Goal: Information Seeking & Learning: Compare options

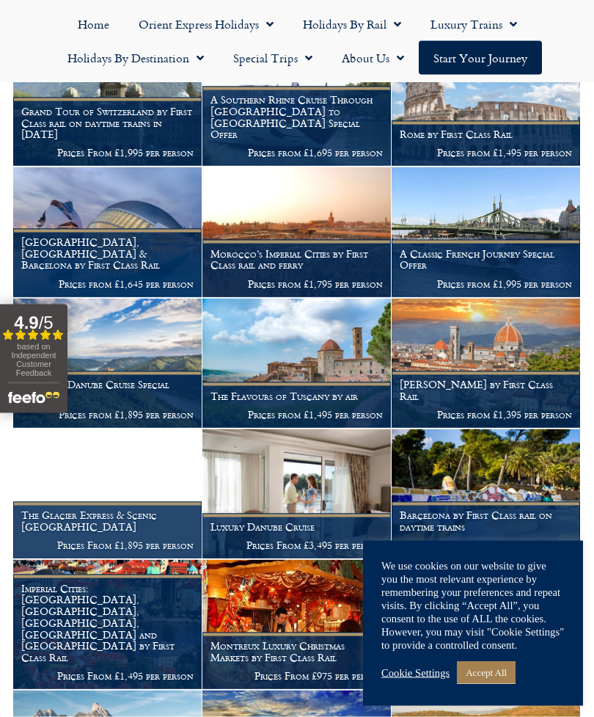
scroll to position [959, 0]
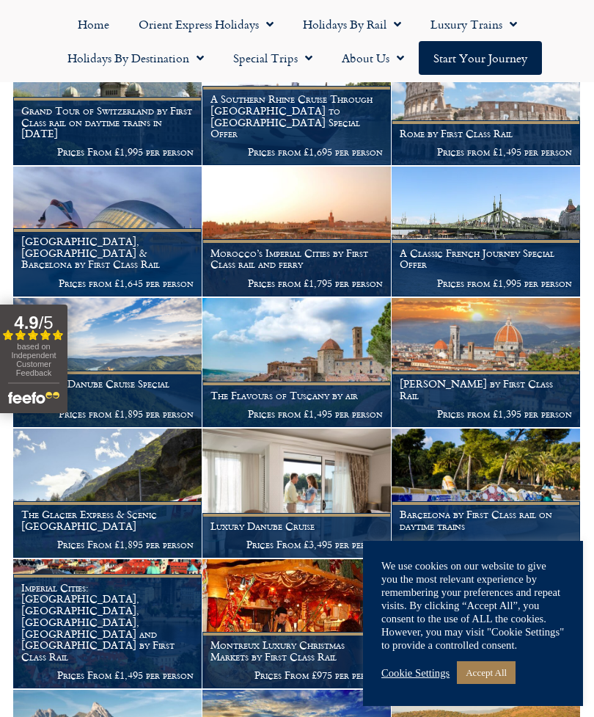
click at [513, 247] on h1 "A Classic French Journey Special Offer" at bounding box center [486, 258] width 172 height 23
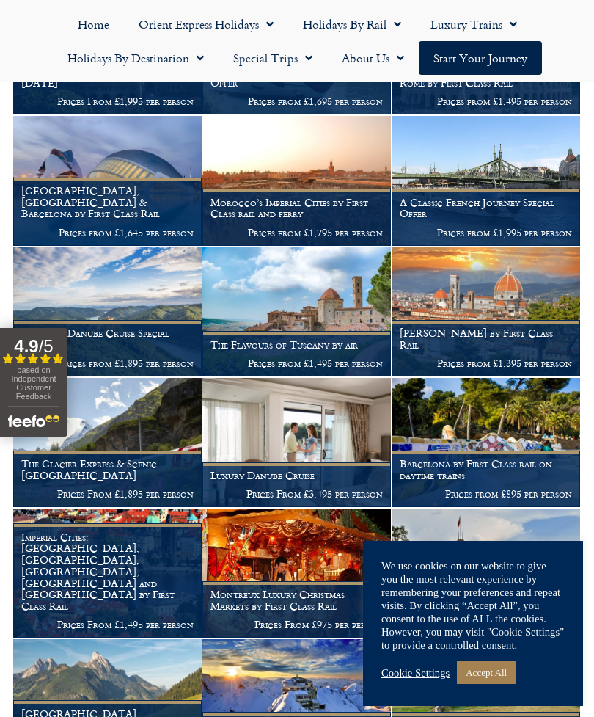
scroll to position [996, 0]
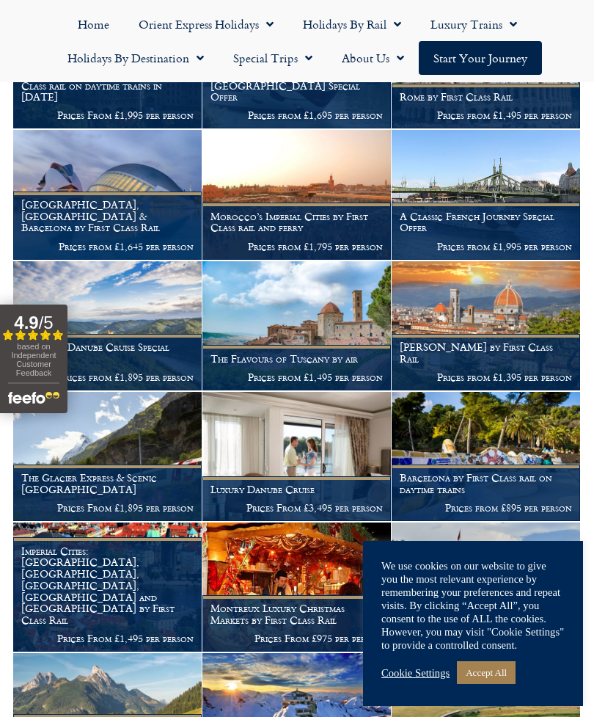
click at [521, 341] on h1 "Florence by First Class Rail" at bounding box center [486, 352] width 172 height 23
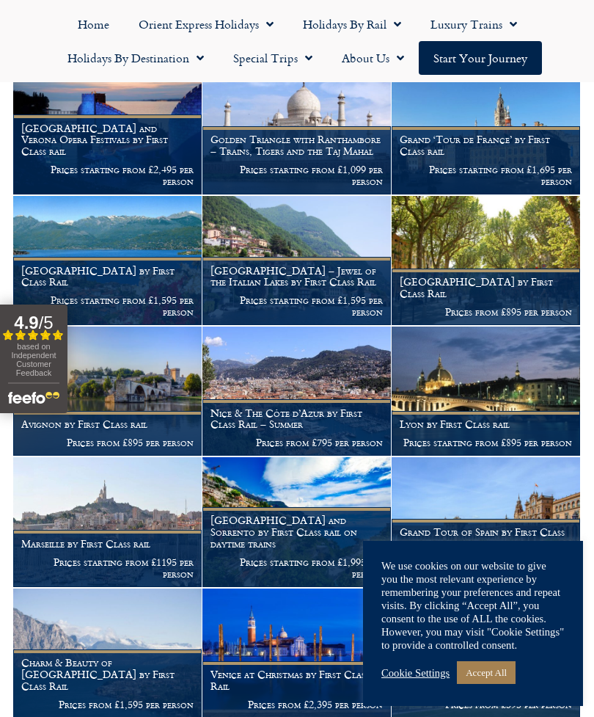
scroll to position [2737, 0]
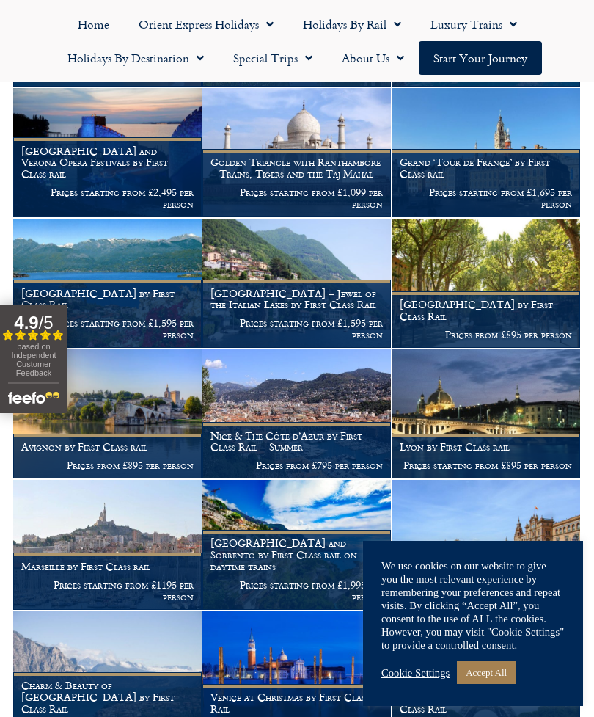
click at [522, 291] on figcaption "Aix-en-Provence by First Class Rail Prices from £895 per person" at bounding box center [486, 319] width 188 height 56
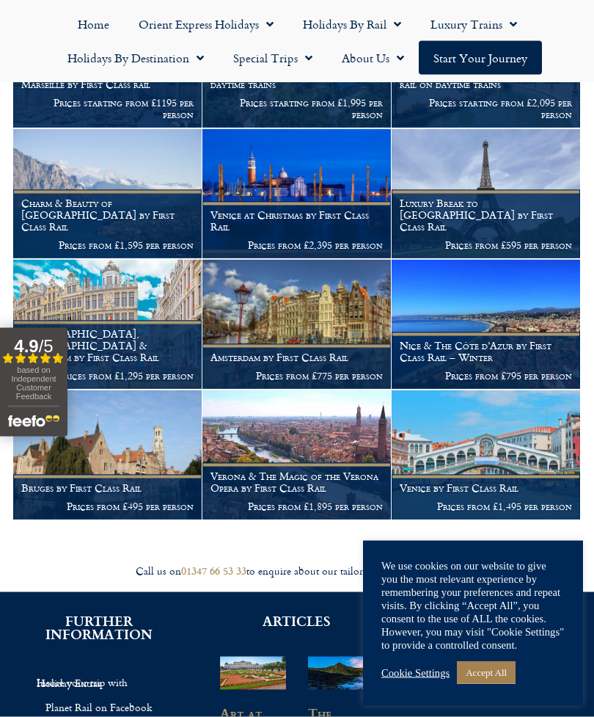
scroll to position [3220, 0]
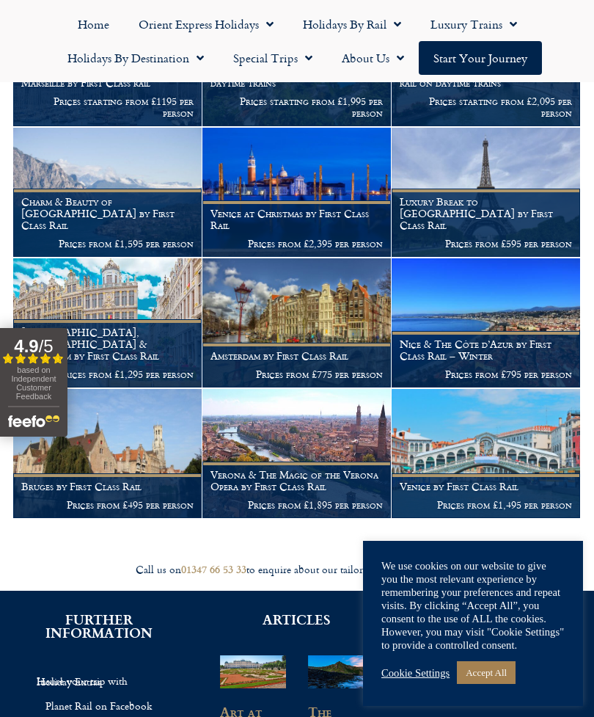
click at [499, 499] on p "Prices from £1,495 per person" at bounding box center [486, 505] width 172 height 12
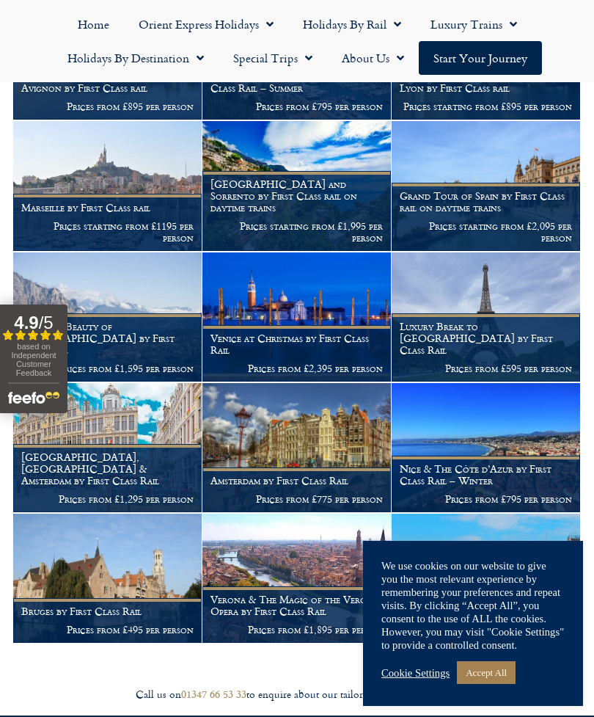
scroll to position [3099, 0]
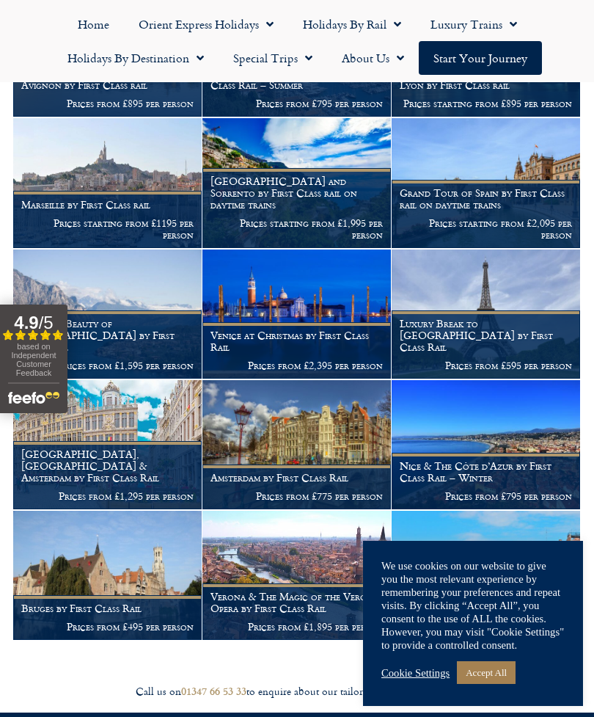
click at [104, 595] on figcaption "Bruges by First Class Rail Prices from £495 per person" at bounding box center [107, 617] width 188 height 45
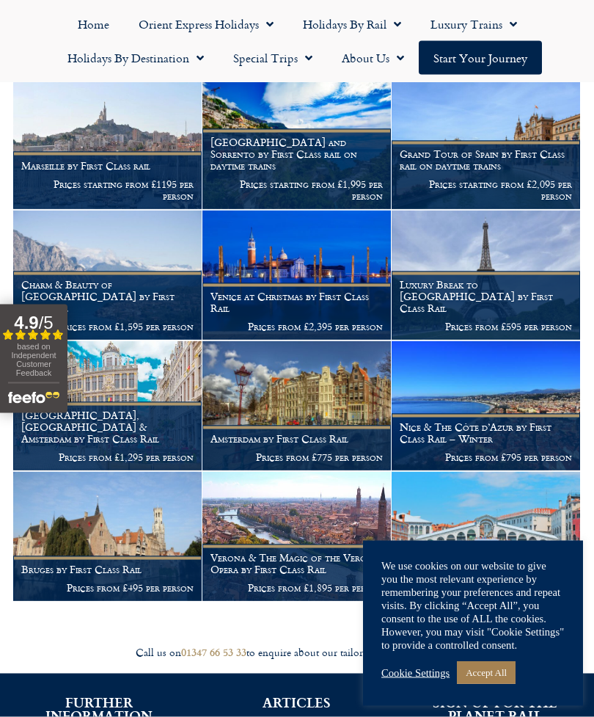
scroll to position [3138, 0]
click at [536, 321] on p "Prices from £595 per person" at bounding box center [486, 327] width 172 height 12
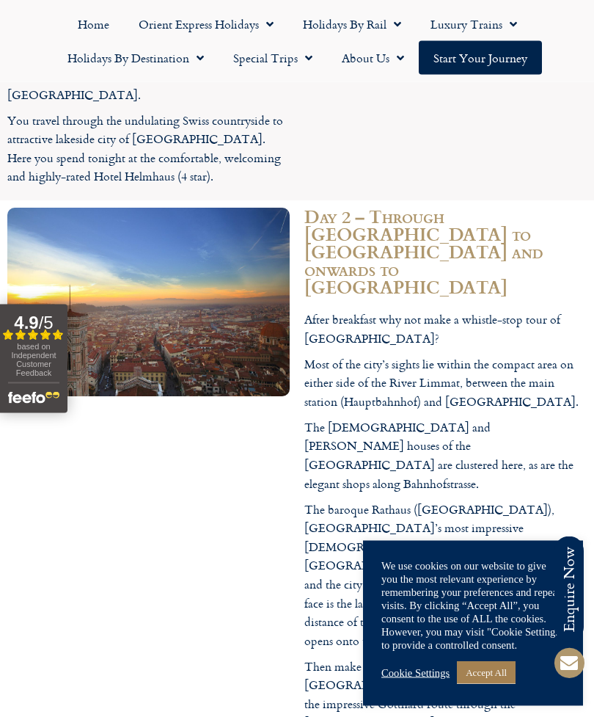
scroll to position [1999, 0]
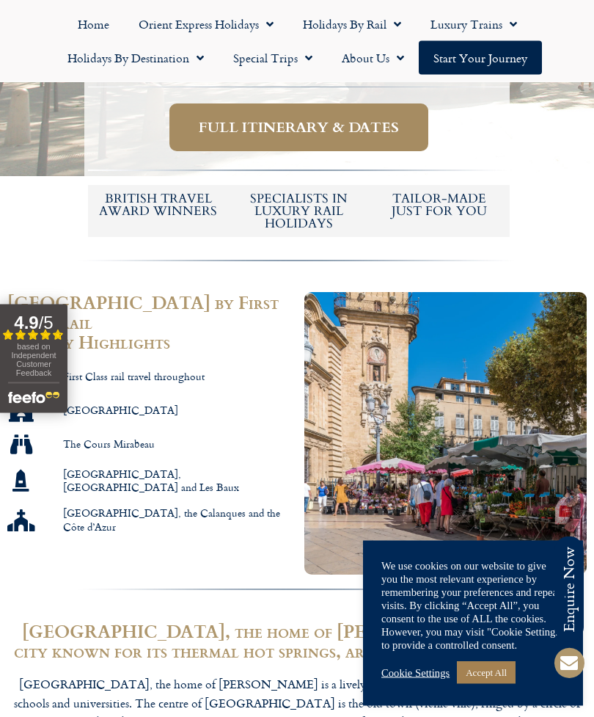
scroll to position [622, 0]
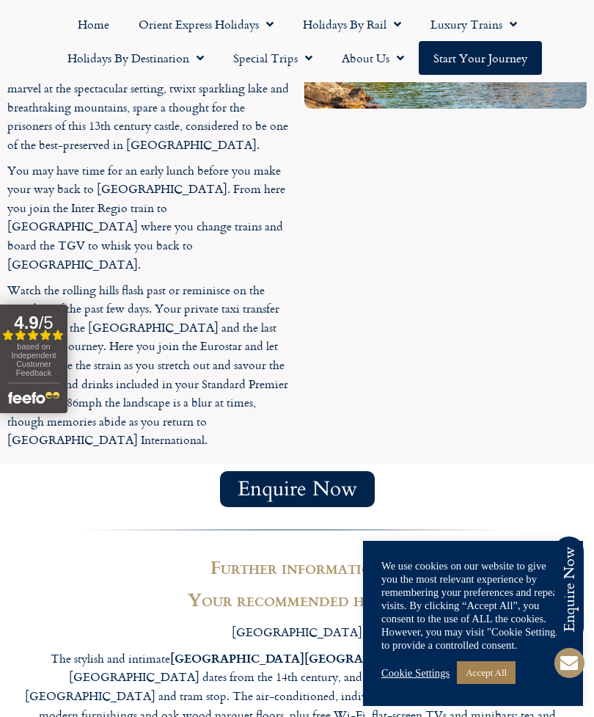
scroll to position [3807, 0]
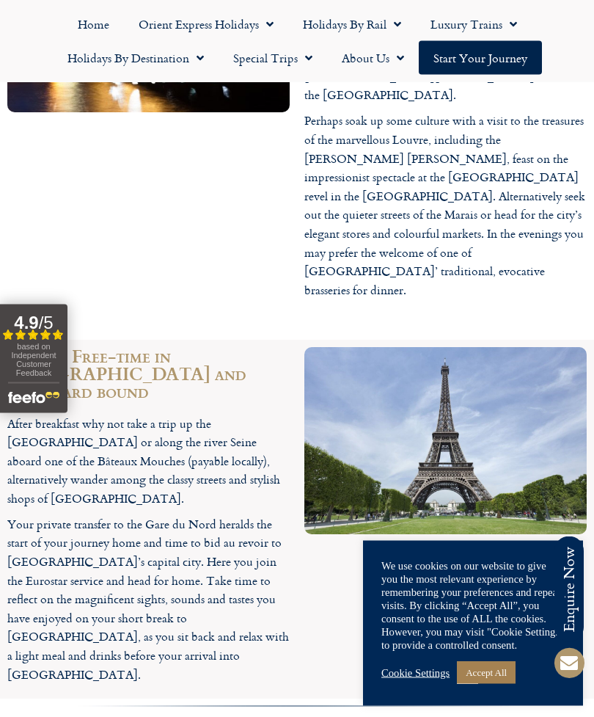
scroll to position [2230, 0]
